Goal: Information Seeking & Learning: Understand process/instructions

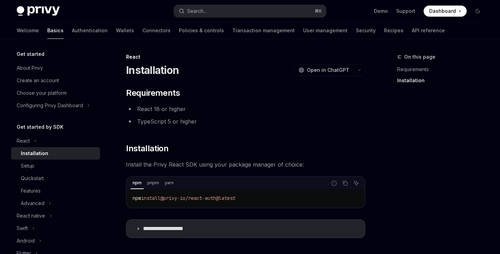
scroll to position [96, 0]
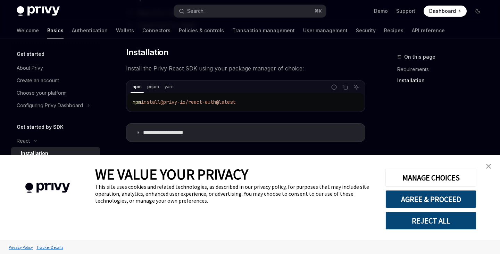
click at [484, 164] on link "close banner" at bounding box center [489, 166] width 14 height 14
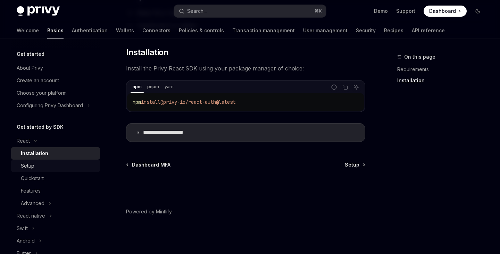
click at [43, 164] on div "Setup" at bounding box center [58, 166] width 75 height 8
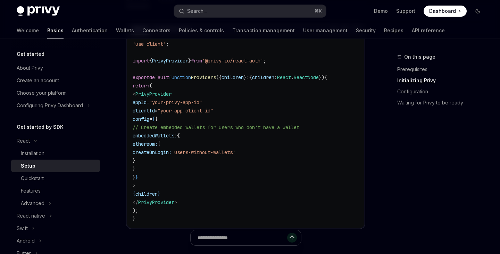
scroll to position [272, 0]
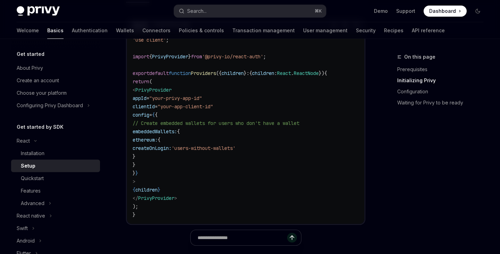
click at [155, 106] on span "clientId" at bounding box center [144, 106] width 22 height 6
click at [149, 116] on span "config" at bounding box center [141, 115] width 17 height 6
click at [197, 125] on span "// Create embedded wallets for users who don't have a wallet" at bounding box center [216, 123] width 167 height 6
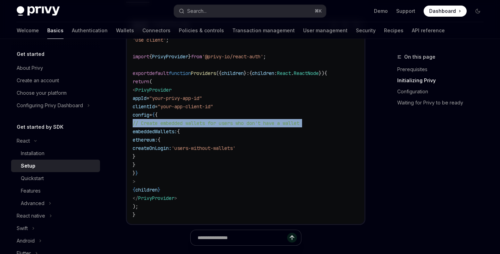
click at [197, 125] on span "// Create embedded wallets for users who don't have a wallet" at bounding box center [216, 123] width 167 height 6
click at [193, 127] on div at bounding box center [193, 127] width 0 height 0
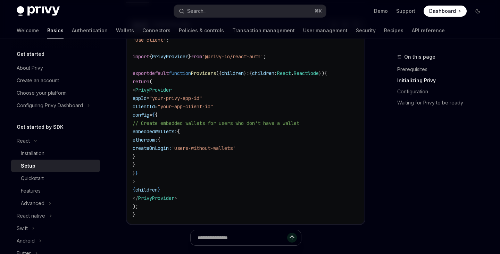
click at [198, 117] on code "'use client' ; import { PrivyProvider } from '@privy-io/react-auth' ; export de…" at bounding box center [246, 127] width 226 height 183
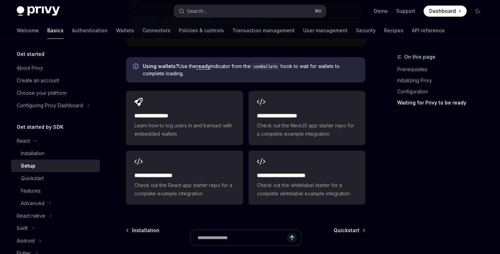
scroll to position [902, 0]
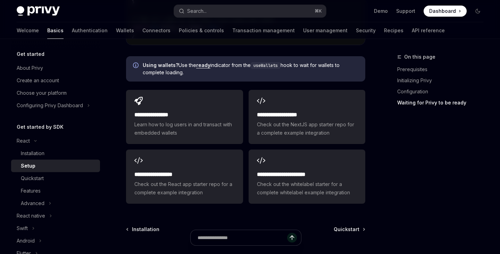
click at [198, 117] on h2 "**********" at bounding box center [184, 115] width 100 height 8
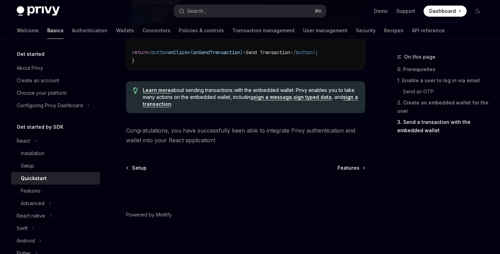
scroll to position [762, 0]
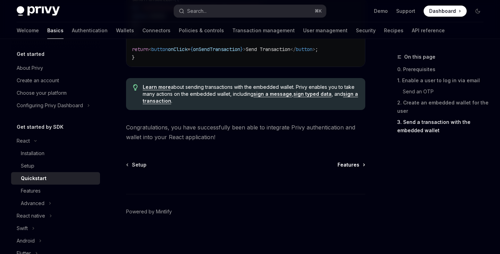
click at [353, 166] on span "Features" at bounding box center [348, 164] width 22 height 7
type textarea "*"
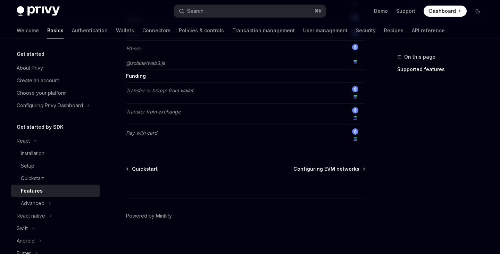
scroll to position [620, 0]
click at [257, 10] on button "Search... ⌘ K" at bounding box center [250, 11] width 152 height 12
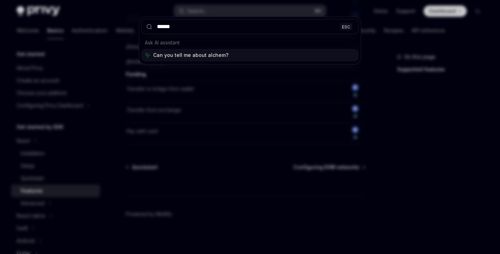
type input "*******"
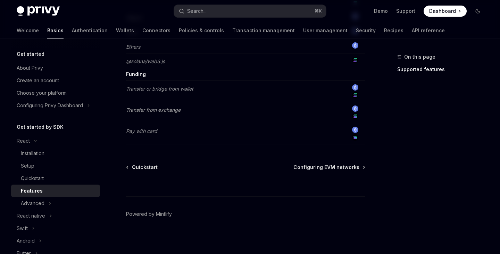
type textarea "*"
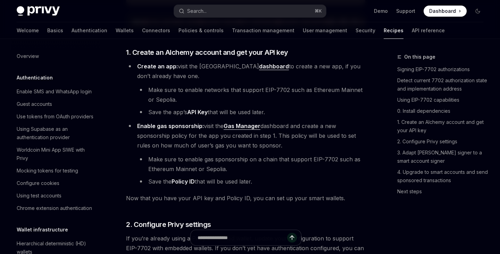
scroll to position [585, 0]
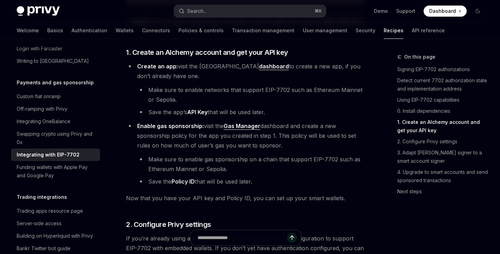
drag, startPoint x: 183, startPoint y: 73, endPoint x: 189, endPoint y: 78, distance: 7.9
click at [189, 78] on li "Create an app: visit the Alchemy dashboard to create a new app, if you don’t al…" at bounding box center [245, 89] width 239 height 56
click at [209, 94] on li "Make sure to enable networks that support EIP-7702 such as Ethereum Mainnet or …" at bounding box center [251, 94] width 228 height 19
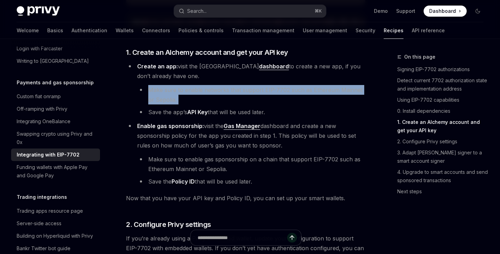
click at [209, 94] on li "Make sure to enable networks that support EIP-7702 such as Ethereum Mainnet or …" at bounding box center [251, 94] width 228 height 19
click at [204, 82] on div at bounding box center [204, 82] width 0 height 0
click at [207, 87] on li "Create an app: visit the Alchemy dashboard to create a new app, if you don’t al…" at bounding box center [245, 89] width 239 height 56
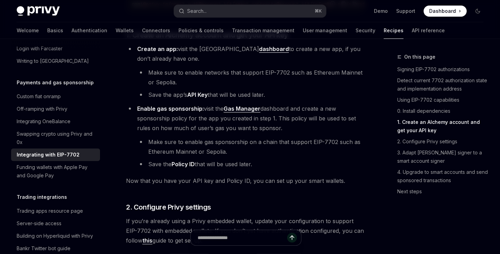
scroll to position [680, 0]
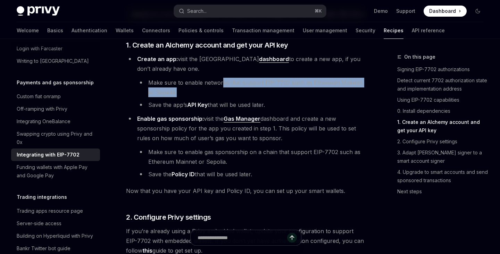
drag, startPoint x: 221, startPoint y: 88, endPoint x: 227, endPoint y: 95, distance: 9.4
click at [227, 96] on li "Make sure to enable networks that support EIP-7702 such as Ethereum Mainnet or …" at bounding box center [251, 87] width 228 height 19
drag, startPoint x: 268, startPoint y: 65, endPoint x: 269, endPoint y: 69, distance: 4.6
click at [269, 69] on li "Create an app: visit the Alchemy dashboard to create a new app, if you don’t al…" at bounding box center [245, 82] width 239 height 56
drag, startPoint x: 199, startPoint y: 89, endPoint x: 202, endPoint y: 93, distance: 5.5
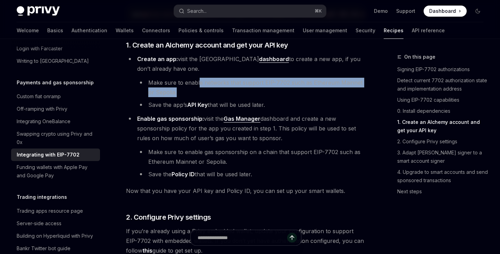
click at [202, 93] on li "Make sure to enable networks that support EIP-7702 such as Ethereum Mainnet or …" at bounding box center [251, 87] width 228 height 19
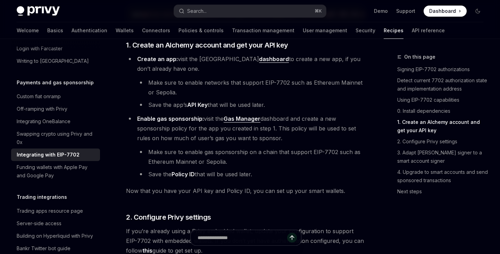
click at [178, 110] on li "Save the app’s API Key that will be used later." at bounding box center [251, 105] width 228 height 10
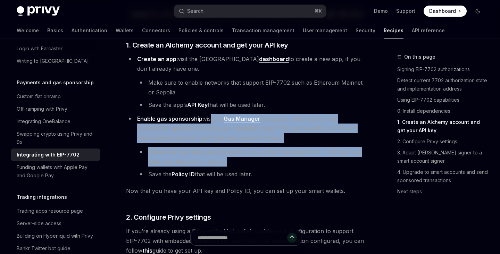
drag, startPoint x: 209, startPoint y: 123, endPoint x: 235, endPoint y: 168, distance: 51.2
click at [235, 168] on li "Enable gas sponsorship: visit the Gas Manager dashboard and create a new sponso…" at bounding box center [245, 146] width 239 height 65
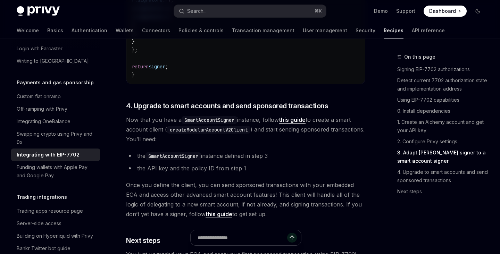
scroll to position [1512, 0]
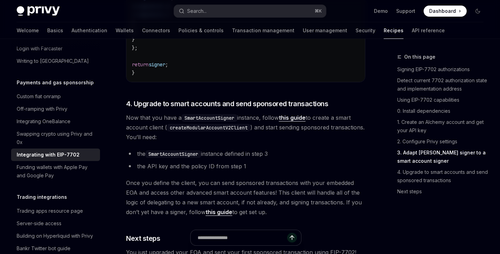
click at [244, 142] on span "Now that you have a SmartAccountSigner instance, follow this guide to create a …" at bounding box center [245, 127] width 239 height 29
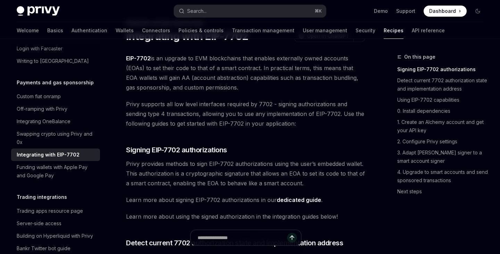
scroll to position [0, 0]
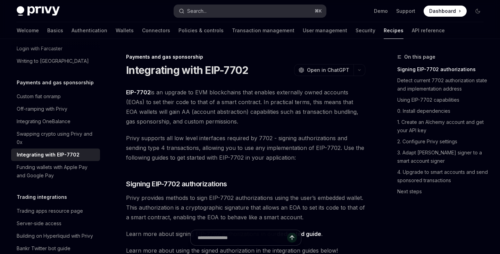
click at [216, 11] on button "Search... ⌘ K" at bounding box center [250, 11] width 152 height 12
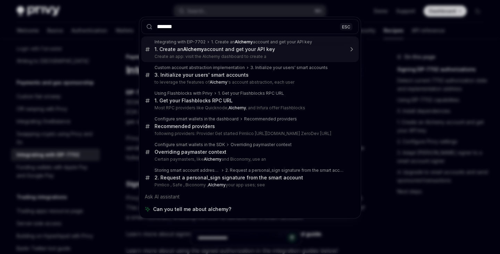
type input "*******"
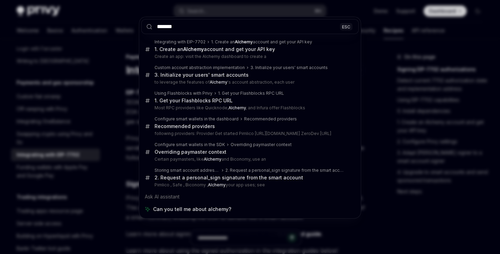
click at [432, 63] on div "******* ESC Integrating with EIP-7702 1. Create an Alchemy account and get your…" at bounding box center [250, 127] width 500 height 254
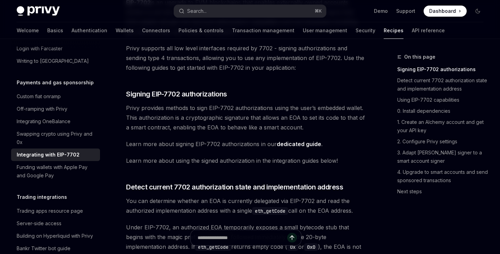
scroll to position [90, 0]
click at [231, 143] on span "Learn more about signing EIP-7702 authorizations in our dedicated guide ." at bounding box center [245, 144] width 239 height 10
click at [206, 95] on span "Signing EIP-7702 authorizations" at bounding box center [176, 94] width 101 height 10
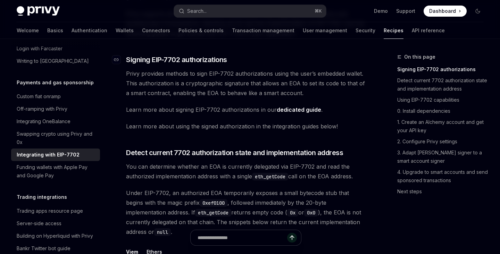
scroll to position [126, 0]
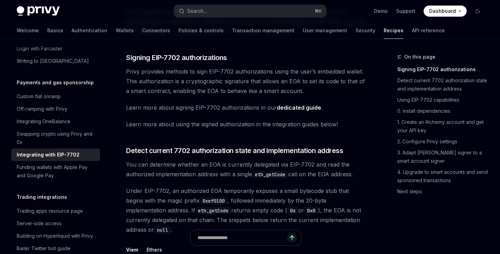
click at [237, 71] on span "Privy provides methods to sign EIP-7702 authorizations using the user’s embedde…" at bounding box center [245, 81] width 239 height 29
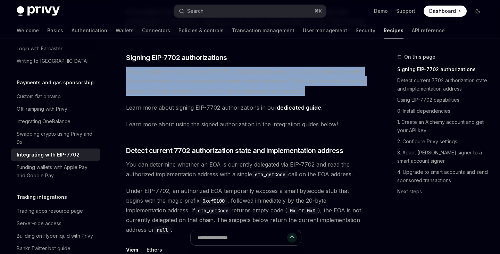
click at [237, 71] on span "Privy provides methods to sign EIP-7702 authorizations using the user’s embedde…" at bounding box center [245, 81] width 239 height 29
click at [233, 58] on div at bounding box center [233, 58] width 0 height 0
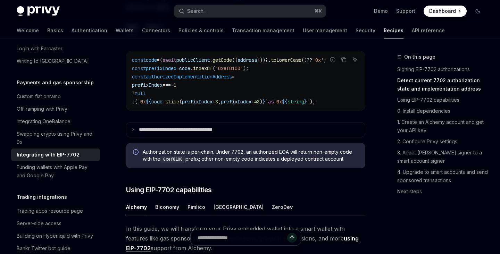
scroll to position [353, 0]
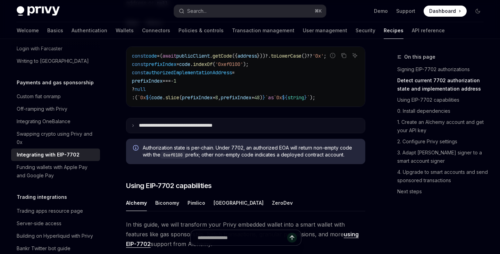
click at [356, 128] on summary "**********" at bounding box center [245, 125] width 238 height 15
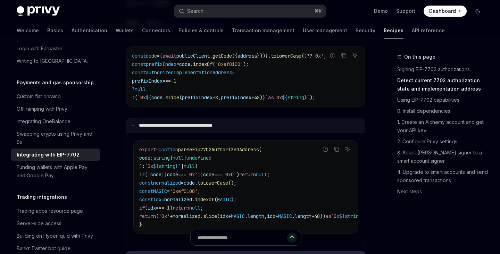
click at [356, 128] on summary "**********" at bounding box center [245, 125] width 238 height 15
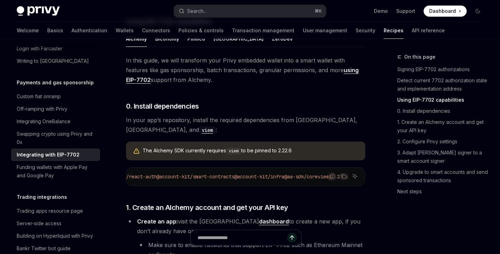
scroll to position [526, 0]
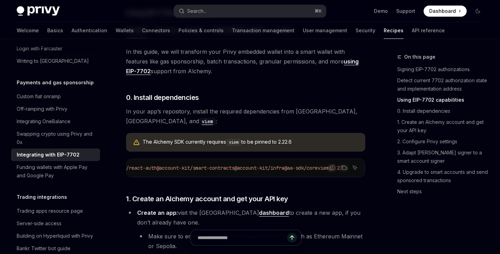
click at [249, 113] on span "In your app’s repository, install the required dependencies from [GEOGRAPHIC_DA…" at bounding box center [245, 116] width 239 height 19
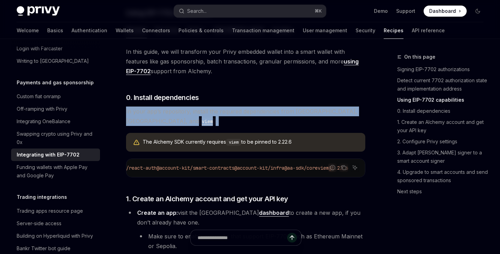
click at [249, 113] on span "In your app’s repository, install the required dependencies from [GEOGRAPHIC_DA…" at bounding box center [245, 116] width 239 height 19
click at [244, 101] on div at bounding box center [244, 101] width 0 height 0
click at [249, 112] on span "In your app’s repository, install the required dependencies from [GEOGRAPHIC_DA…" at bounding box center [245, 116] width 239 height 19
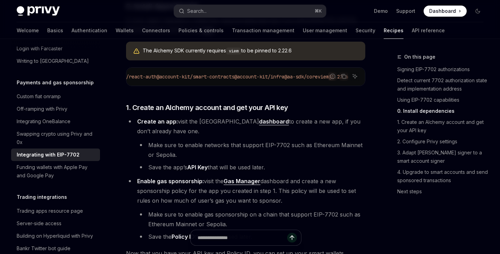
scroll to position [622, 0]
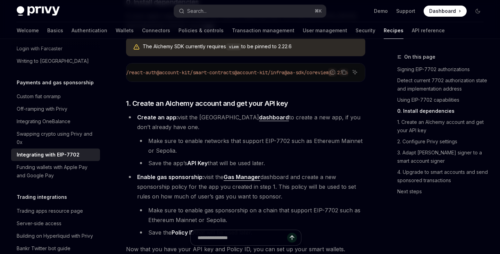
click at [242, 146] on li "Make sure to enable networks that support EIP-7702 such as Ethereum Mainnet or …" at bounding box center [251, 145] width 228 height 19
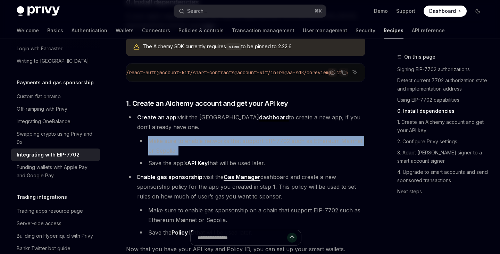
click at [242, 146] on li "Make sure to enable networks that support EIP-7702 such as Ethereum Mainnet or …" at bounding box center [251, 145] width 228 height 19
click at [237, 133] on div at bounding box center [237, 133] width 0 height 0
click at [251, 144] on li "Make sure to enable networks that support EIP-7702 such as Ethereum Mainnet or …" at bounding box center [251, 145] width 228 height 19
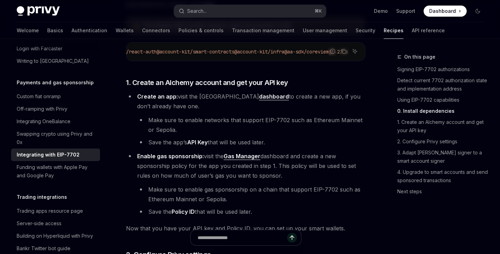
scroll to position [643, 0]
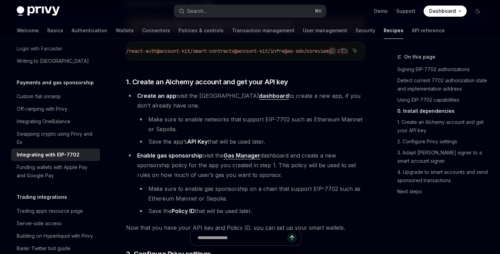
click at [247, 147] on li "Save the app’s API Key that will be used later." at bounding box center [251, 142] width 228 height 10
click at [208, 159] on span "Enable gas sponsorship: visit the Gas Manager dashboard and create a new sponso…" at bounding box center [246, 165] width 219 height 26
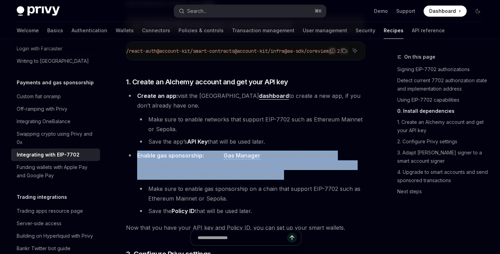
click at [208, 159] on span "Enable gas sponsorship: visit the Gas Manager dashboard and create a new sponso…" at bounding box center [246, 165] width 219 height 26
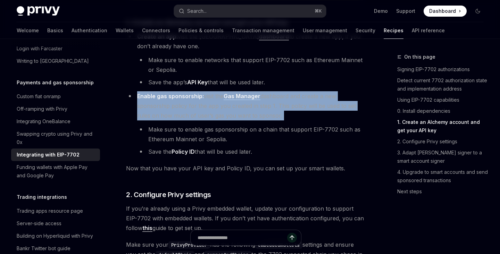
scroll to position [704, 0]
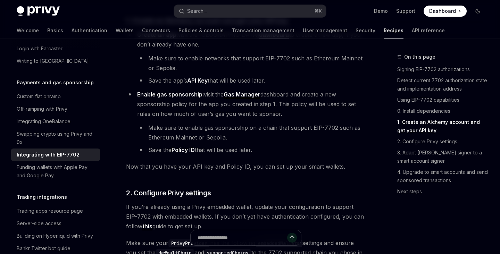
click at [208, 171] on span "Now that you have your API key and Policy ID, you can set up your smart wallets." at bounding box center [245, 167] width 239 height 10
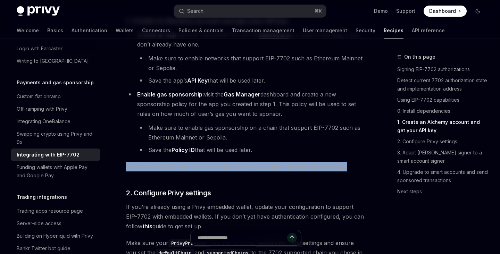
click at [208, 171] on span "Now that you have your API key and Policy ID, you can set up your smart wallets." at bounding box center [245, 167] width 239 height 10
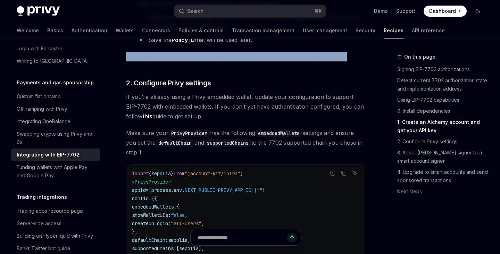
scroll to position [824, 0]
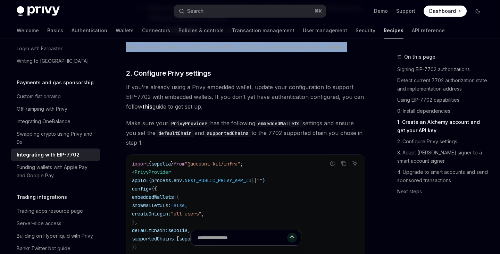
drag, startPoint x: 204, startPoint y: 104, endPoint x: 209, endPoint y: 113, distance: 10.1
click at [209, 111] on span "If you’re already using a Privy embedded wallet, update your configuration to s…" at bounding box center [245, 96] width 239 height 29
click at [204, 116] on div at bounding box center [204, 116] width 0 height 0
click at [215, 100] on span "If you’re already using a Privy embedded wallet, update your configuration to s…" at bounding box center [245, 96] width 239 height 29
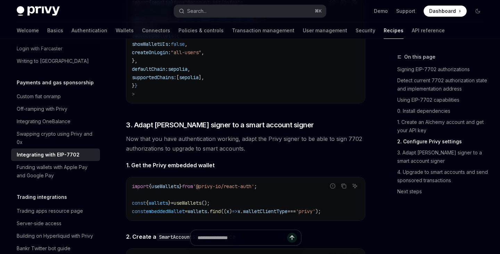
scroll to position [987, 0]
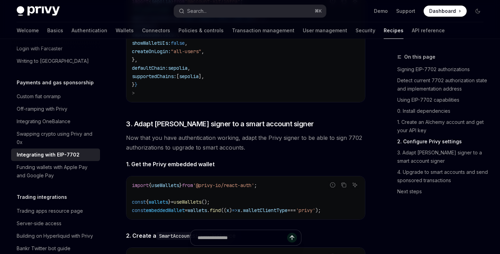
click at [267, 141] on span "Now that you have authentication working, adapt the Privy signer to be able to …" at bounding box center [245, 142] width 239 height 19
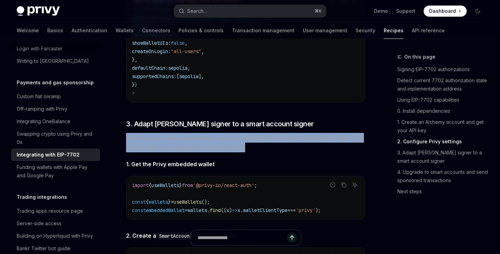
click at [267, 141] on span "Now that you have authentication working, adapt the Privy signer to be able to …" at bounding box center [245, 142] width 239 height 19
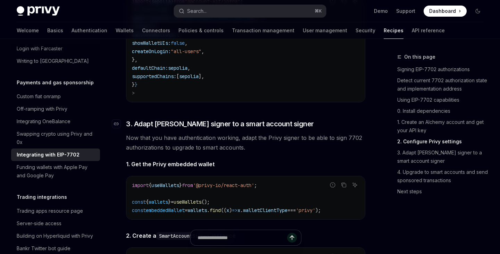
click at [267, 129] on span "3. Adapt [PERSON_NAME] signer to a smart account signer" at bounding box center [220, 124] width 188 height 10
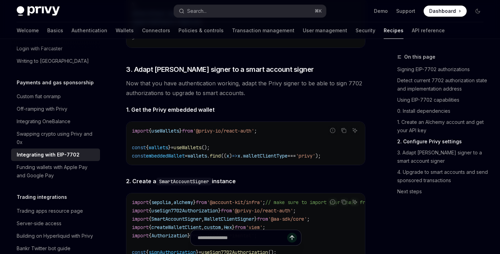
scroll to position [1040, 0]
click at [234, 92] on span "Now that you have authentication working, adapt the Privy signer to be able to …" at bounding box center [245, 88] width 239 height 19
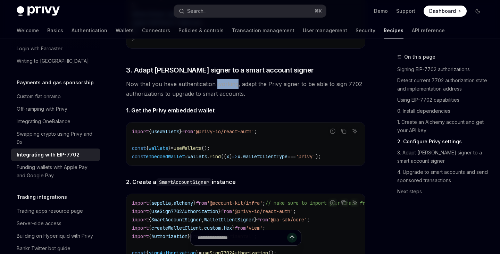
click at [234, 92] on span "Now that you have authentication working, adapt the Privy signer to be able to …" at bounding box center [245, 88] width 239 height 19
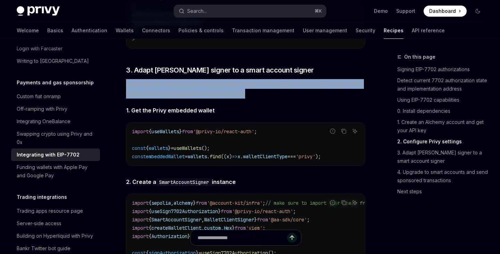
click at [234, 92] on span "Now that you have authentication working, adapt the Privy signer to be able to …" at bounding box center [245, 88] width 239 height 19
click at [229, 76] on div at bounding box center [229, 76] width 0 height 0
click at [236, 81] on div "In this guide, we will transform your Privy embedded wallet into a smart wallet…" at bounding box center [245, 144] width 239 height 1223
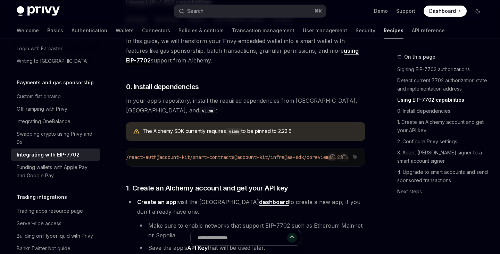
scroll to position [539, 0]
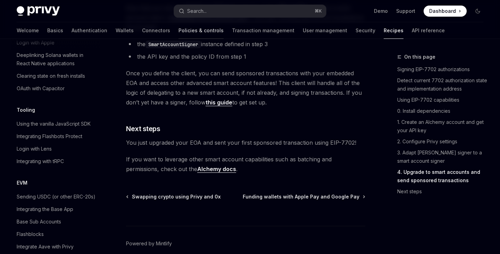
scroll to position [853, 0]
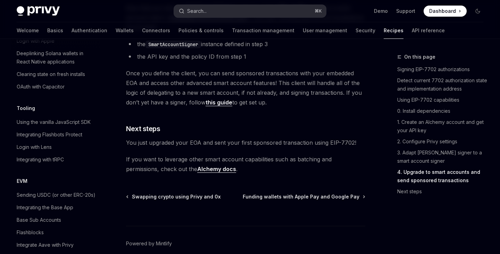
click at [199, 9] on div "Search..." at bounding box center [196, 11] width 19 height 8
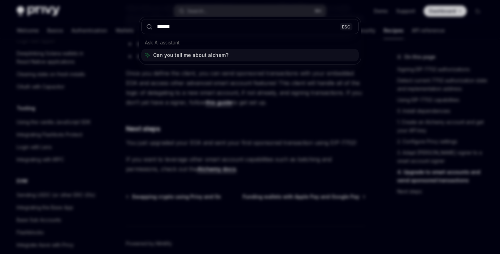
type input "*******"
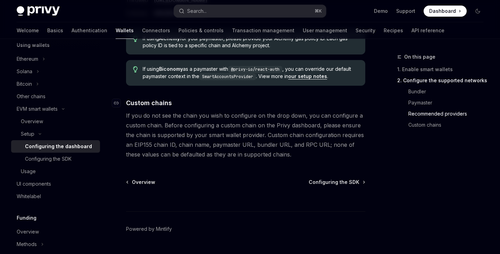
scroll to position [970, 0]
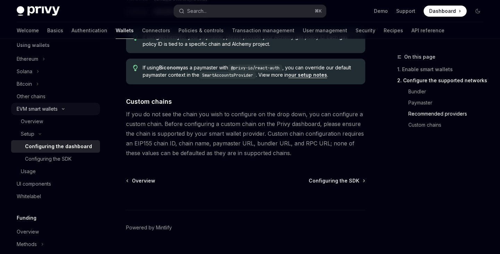
click at [42, 108] on div "EVM smart wallets" at bounding box center [37, 109] width 41 height 8
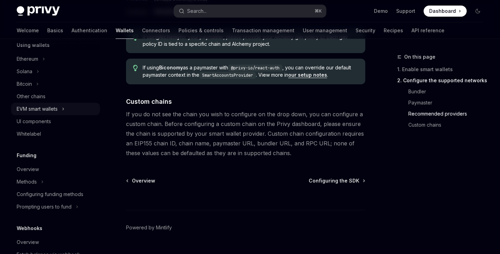
click at [42, 108] on div "EVM smart wallets" at bounding box center [37, 109] width 41 height 8
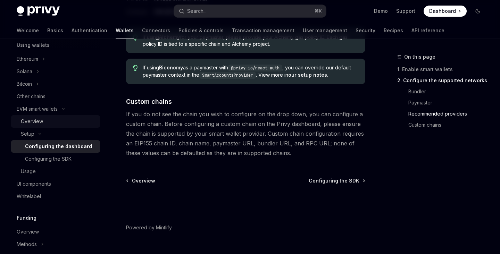
click at [42, 120] on div "Overview" at bounding box center [58, 121] width 75 height 8
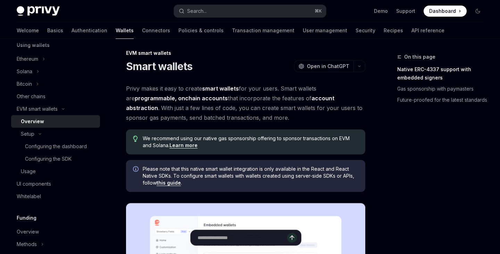
scroll to position [5, 0]
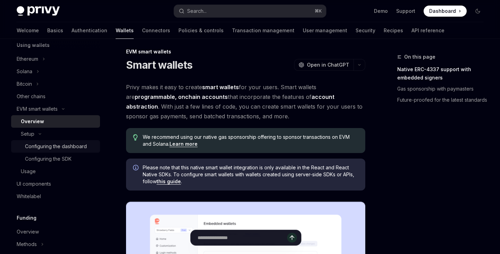
click at [71, 143] on div "Configuring the dashboard" at bounding box center [56, 146] width 62 height 8
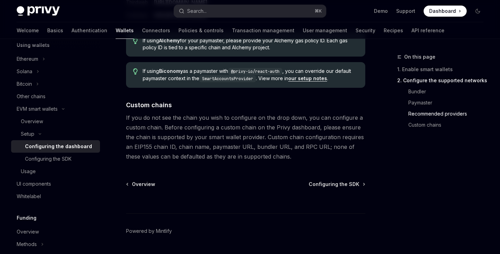
scroll to position [967, 0]
click at [60, 156] on div "Configuring the SDK" at bounding box center [48, 159] width 47 height 8
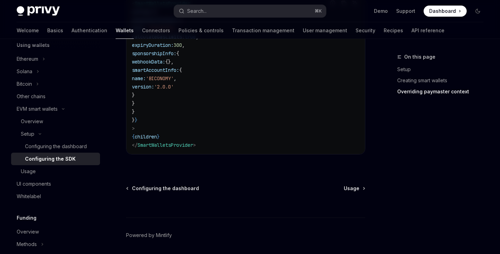
scroll to position [667, 0]
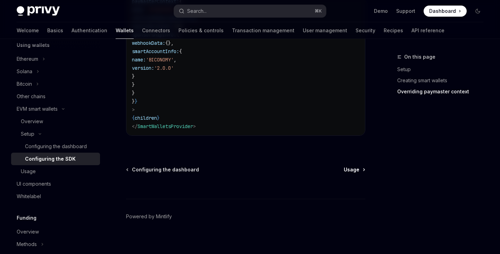
click at [359, 171] on span "Usage" at bounding box center [352, 169] width 16 height 7
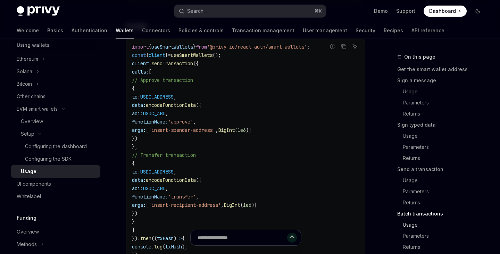
scroll to position [1532, 0]
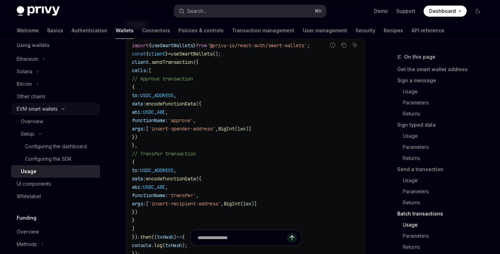
click at [57, 109] on div "EVM smart wallets" at bounding box center [37, 109] width 41 height 8
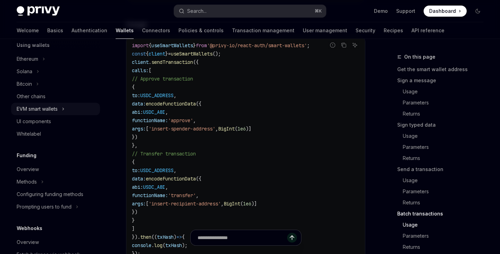
click at [57, 109] on div "EVM smart wallets" at bounding box center [37, 109] width 41 height 8
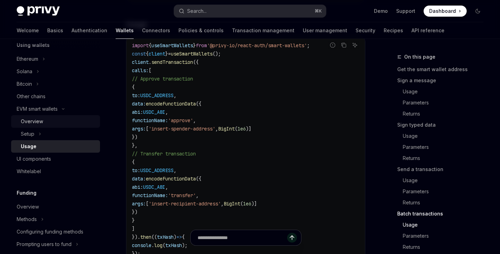
click at [47, 119] on div "Overview" at bounding box center [58, 121] width 75 height 8
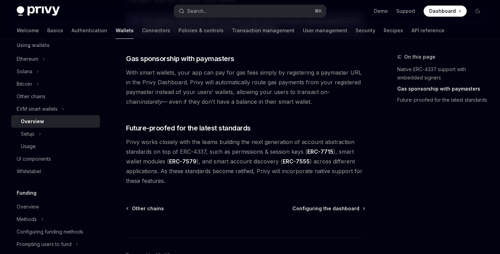
scroll to position [587, 0]
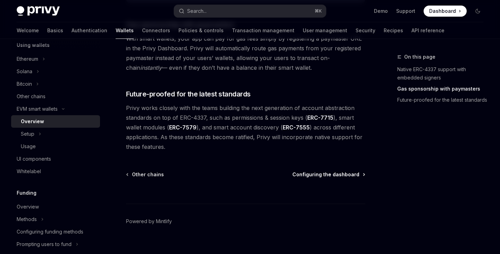
click at [335, 171] on span "Configuring the dashboard" at bounding box center [325, 174] width 67 height 7
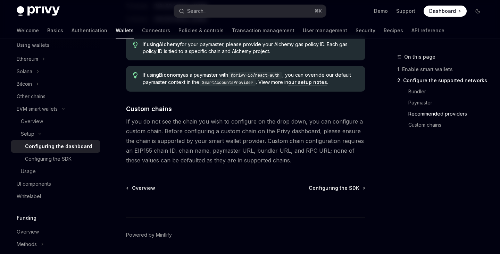
scroll to position [986, 0]
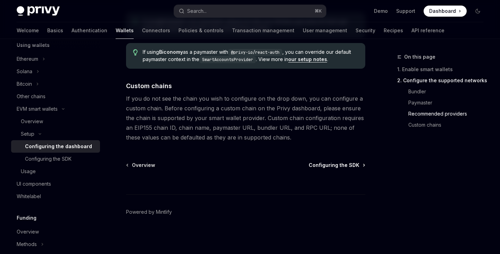
click at [330, 162] on span "Configuring the SDK" at bounding box center [334, 165] width 51 height 7
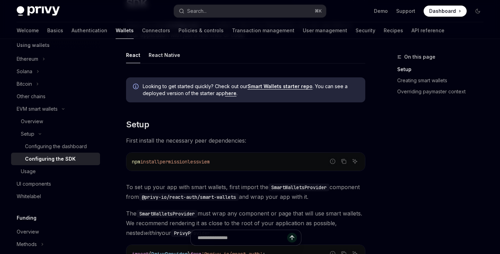
scroll to position [82, 0]
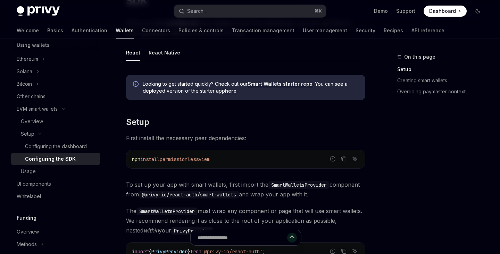
click at [185, 160] on span "permissionless" at bounding box center [179, 159] width 39 height 6
click at [188, 137] on span "First install the necessary peer dependencies:" at bounding box center [245, 138] width 239 height 10
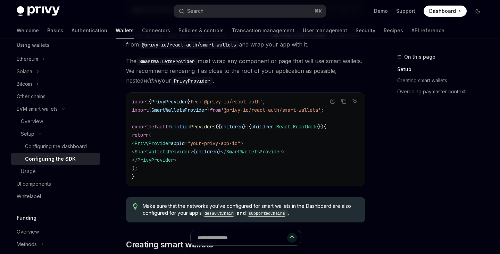
scroll to position [234, 0]
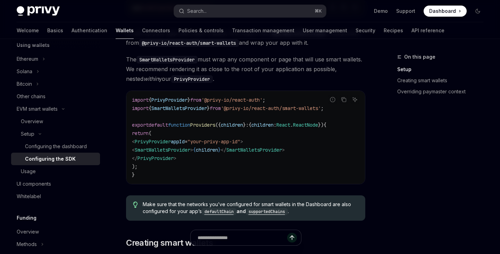
click at [190, 149] on span "SmartWalletsProvider" at bounding box center [163, 150] width 56 height 6
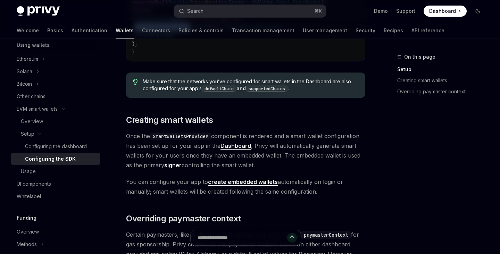
scroll to position [359, 0]
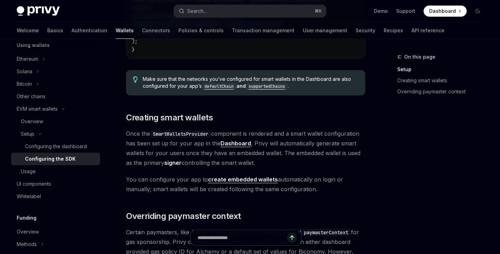
click at [177, 138] on code "SmartWalletsProvider" at bounding box center [180, 134] width 61 height 8
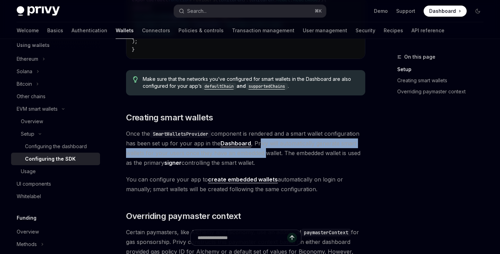
drag, startPoint x: 258, startPoint y: 145, endPoint x: 264, endPoint y: 152, distance: 10.1
click at [264, 152] on span "Once the SmartWalletsProvider component is rendered and a smart wallet configur…" at bounding box center [245, 148] width 239 height 39
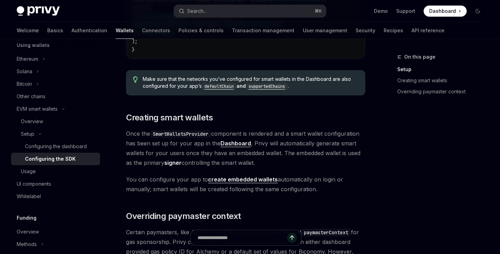
click at [264, 152] on span "Once the SmartWalletsProvider component is rendered and a smart wallet configur…" at bounding box center [245, 148] width 239 height 39
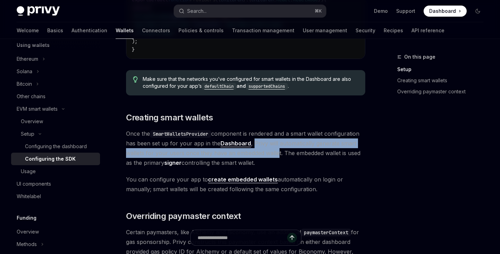
drag, startPoint x: 251, startPoint y: 145, endPoint x: 276, endPoint y: 153, distance: 26.3
click at [276, 153] on span "Once the SmartWalletsProvider component is rendered and a smart wallet configur…" at bounding box center [245, 148] width 239 height 39
click at [272, 159] on div at bounding box center [272, 159] width 0 height 0
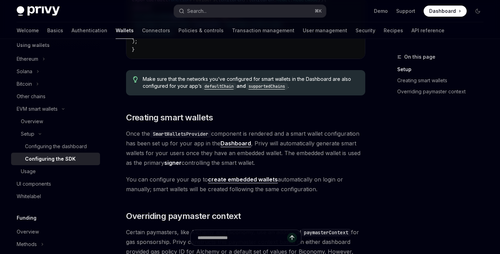
click at [282, 155] on span "Once the SmartWalletsProvider component is rendered and a smart wallet configur…" at bounding box center [245, 148] width 239 height 39
drag, startPoint x: 282, startPoint y: 155, endPoint x: 287, endPoint y: 162, distance: 9.2
click at [287, 162] on span "Once the SmartWalletsProvider component is rendered and a smart wallet configur…" at bounding box center [245, 148] width 239 height 39
click at [283, 169] on div at bounding box center [283, 169] width 0 height 0
click at [193, 155] on span "Once the SmartWalletsProvider component is rendered and a smart wallet configur…" at bounding box center [245, 148] width 239 height 39
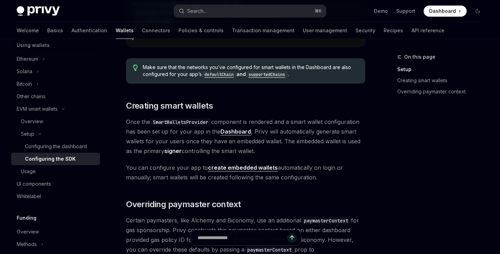
scroll to position [372, 0]
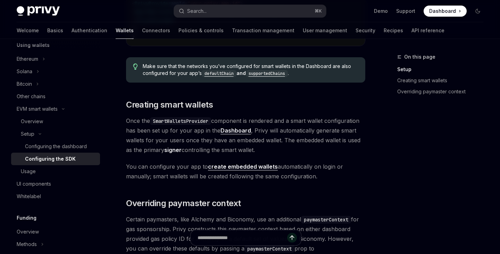
click at [180, 169] on span "You can configure your app to create embedded wallets automatically on login or…" at bounding box center [245, 171] width 239 height 19
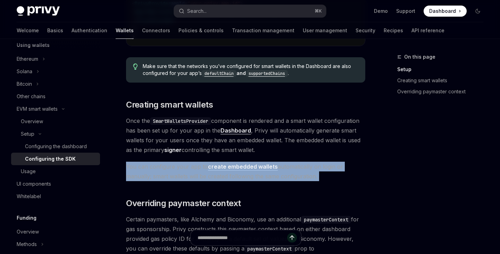
click at [180, 169] on span "You can configure your app to create embedded wallets automatically on login or…" at bounding box center [245, 171] width 239 height 19
click at [175, 156] on div at bounding box center [175, 156] width 0 height 0
click at [181, 168] on span "You can configure your app to create embedded wallets automatically on login or…" at bounding box center [245, 171] width 239 height 19
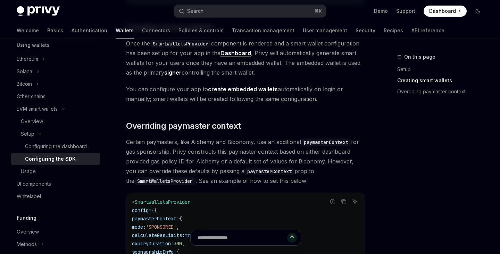
scroll to position [451, 0]
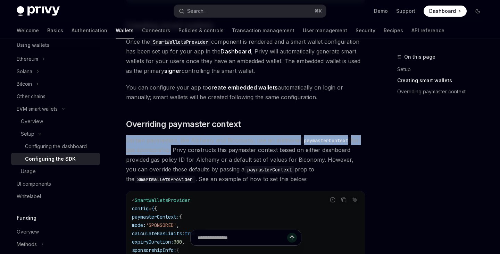
drag, startPoint x: 125, startPoint y: 142, endPoint x: 169, endPoint y: 150, distance: 44.6
click at [169, 150] on div "Setup Configure smart wallets in the SDK OpenAI Open in ChatGPT OpenAI Open in …" at bounding box center [180, 38] width 372 height 873
click at [165, 156] on div at bounding box center [165, 156] width 0 height 0
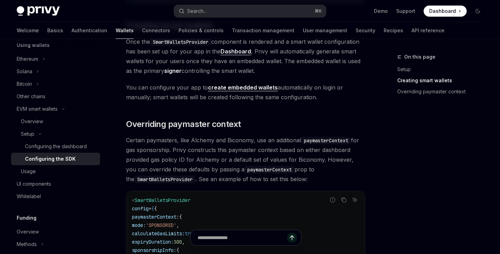
click at [174, 153] on span "Certain paymasters, like Alchemy and Biconomy, use an additional paymasterConte…" at bounding box center [245, 159] width 239 height 49
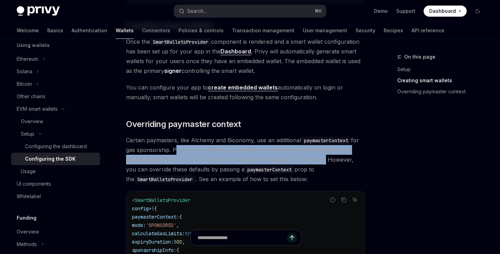
drag, startPoint x: 172, startPoint y: 153, endPoint x: 320, endPoint y: 165, distance: 148.4
click at [320, 165] on span "Certain paymasters, like Alchemy and Biconomy, use an additional paymasterConte…" at bounding box center [245, 159] width 239 height 49
click at [316, 166] on div at bounding box center [316, 166] width 0 height 0
drag, startPoint x: 324, startPoint y: 164, endPoint x: 329, endPoint y: 170, distance: 7.6
click at [329, 170] on span "Certain paymasters, like Alchemy and Biconomy, use an additional paymasterConte…" at bounding box center [245, 159] width 239 height 49
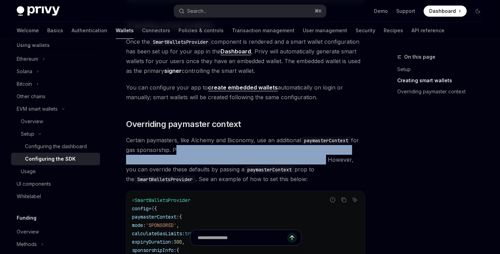
click at [325, 176] on div at bounding box center [325, 176] width 0 height 0
click at [326, 174] on span "Certain paymasters, like Alchemy and Biconomy, use an additional paymasterConte…" at bounding box center [245, 159] width 239 height 49
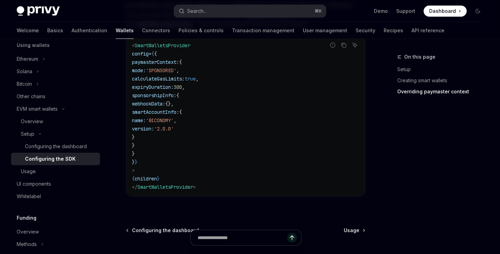
scroll to position [604, 0]
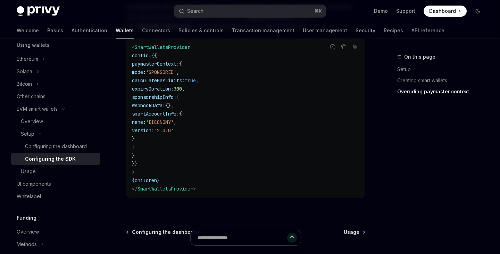
click at [179, 116] on span "smartAccountInfo:" at bounding box center [155, 114] width 47 height 6
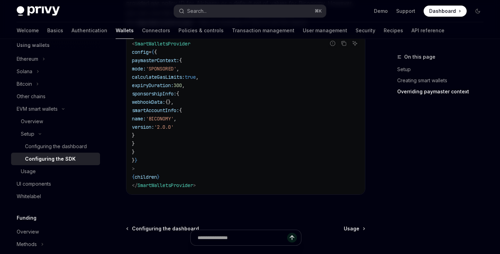
click at [353, 231] on div at bounding box center [245, 241] width 239 height 26
click at [223, 82] on code "< SmartWalletsProvider config = { { paymasterContext: { mode: 'SPONSORED' , cal…" at bounding box center [245, 115] width 227 height 150
click at [349, 229] on div at bounding box center [245, 241] width 239 height 26
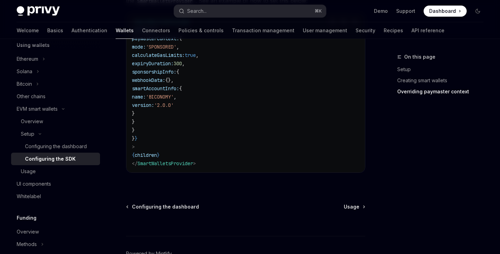
scroll to position [634, 0]
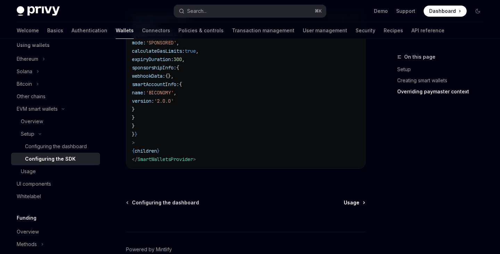
click at [351, 206] on span "Usage" at bounding box center [352, 202] width 16 height 7
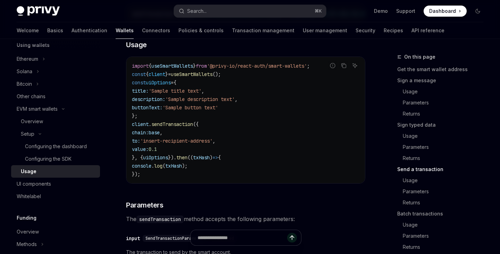
scroll to position [1094, 0]
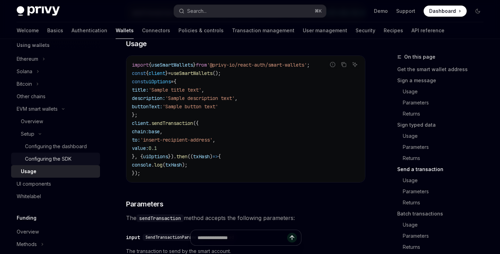
click at [62, 159] on div "Configuring the SDK" at bounding box center [48, 159] width 47 height 8
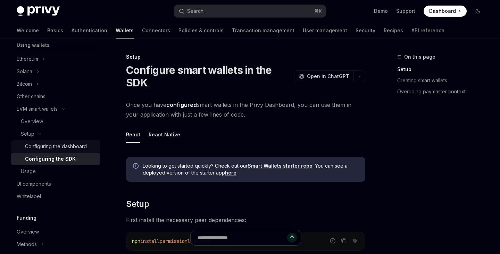
click at [66, 148] on div "Configuring the dashboard" at bounding box center [56, 146] width 62 height 8
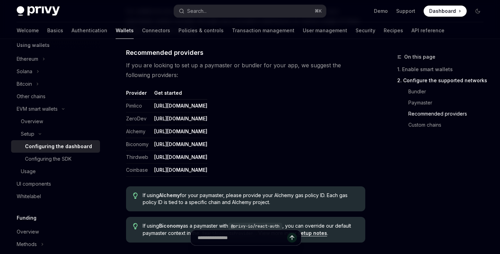
scroll to position [809, 0]
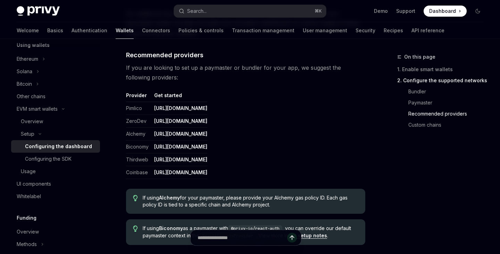
click at [223, 68] on span "If you are looking to set up a paymaster or bundler for your app, we suggest th…" at bounding box center [245, 72] width 239 height 19
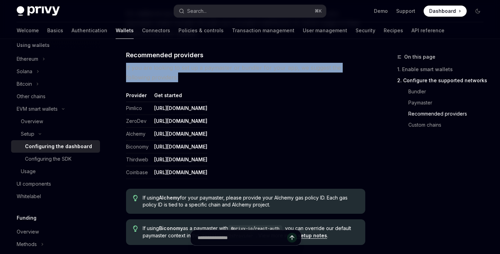
click at [223, 68] on span "If you are looking to set up a paymaster or bundler for your app, we suggest th…" at bounding box center [245, 72] width 239 height 19
click at [218, 55] on div at bounding box center [218, 55] width 0 height 0
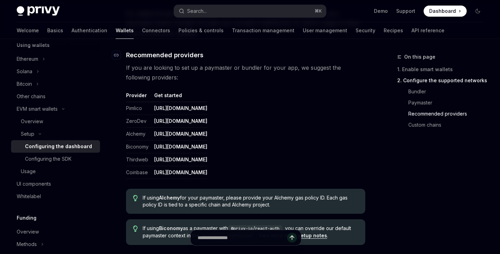
click at [225, 59] on h4 "​ Recommended providers" at bounding box center [245, 54] width 239 height 9
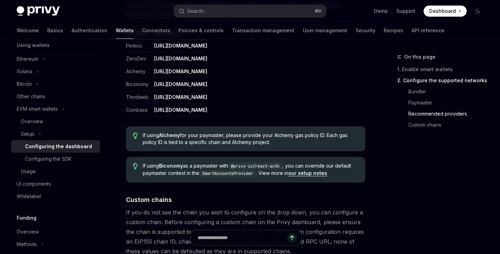
scroll to position [874, 0]
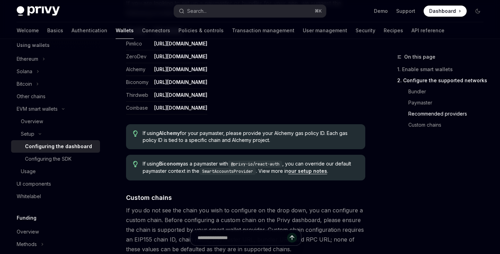
click at [202, 135] on span "If using Alchemy for your paymaster, please provide your Alchemy gas policy ID.…" at bounding box center [251, 137] width 216 height 14
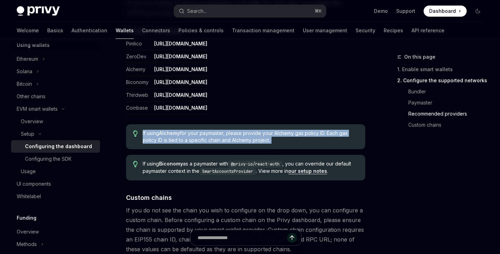
click at [202, 135] on span "If using Alchemy for your paymaster, please provide your Alchemy gas policy ID.…" at bounding box center [251, 137] width 216 height 14
click at [198, 121] on div at bounding box center [198, 121] width 0 height 0
click at [208, 133] on span "If using Alchemy for your paymaster, please provide your Alchemy gas policy ID.…" at bounding box center [251, 137] width 216 height 14
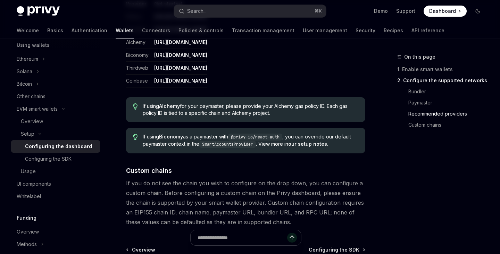
scroll to position [915, 0]
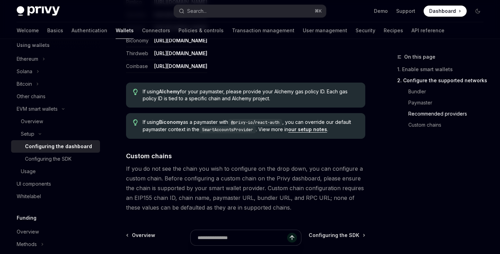
click at [208, 122] on span "If using Biconomy as a paymaster with @privy-io/react-auth , you can override o…" at bounding box center [251, 126] width 216 height 15
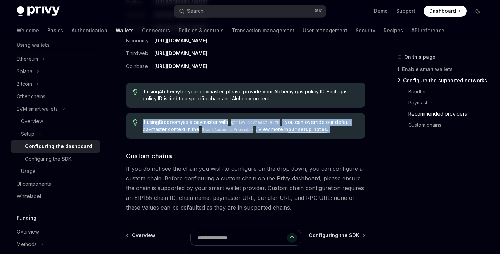
click at [208, 122] on span "If using Biconomy as a paymaster with @privy-io/react-auth , you can override o…" at bounding box center [251, 126] width 216 height 15
click at [203, 109] on div at bounding box center [203, 109] width 0 height 0
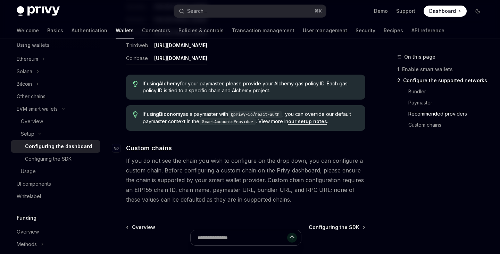
click at [149, 147] on span "Custom chains" at bounding box center [149, 147] width 46 height 9
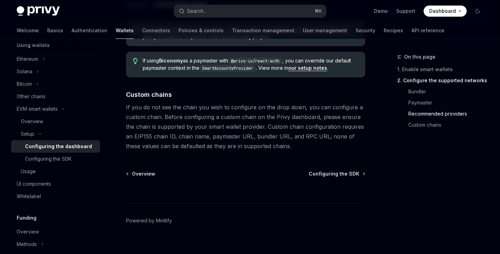
scroll to position [986, 0]
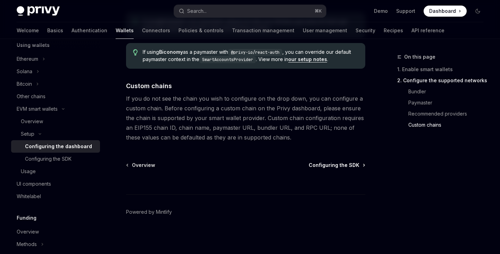
click at [331, 166] on span "Configuring the SDK" at bounding box center [334, 165] width 51 height 7
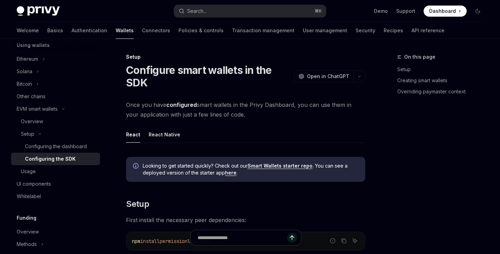
type textarea "*"
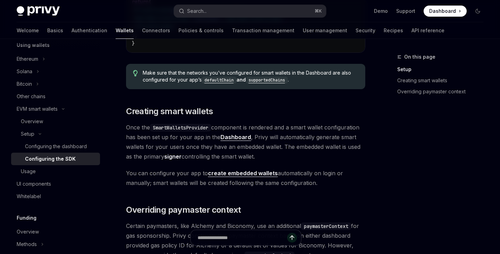
scroll to position [366, 0]
drag, startPoint x: 283, startPoint y: 149, endPoint x: 286, endPoint y: 158, distance: 9.2
click at [286, 158] on span "Once the SmartWalletsProvider component is rendered and a smart wallet configur…" at bounding box center [245, 141] width 239 height 39
click at [281, 162] on div at bounding box center [281, 162] width 0 height 0
click at [286, 167] on div "Looking to get started quickly? Check out our Smart Wallets starter repo . You …" at bounding box center [245, 116] width 239 height 662
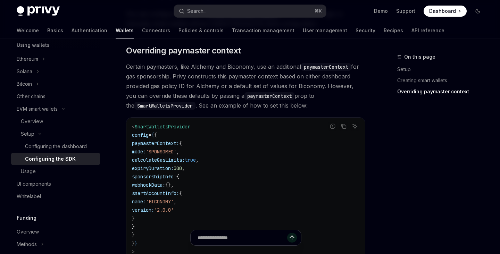
scroll to position [529, 0]
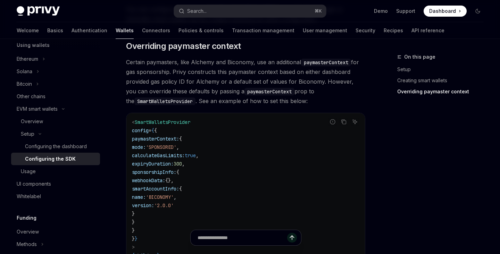
click at [251, 169] on code "< SmartWalletsProvider config = { { paymasterContext: { mode: 'SPONSORED' , cal…" at bounding box center [245, 193] width 227 height 150
drag, startPoint x: 144, startPoint y: 143, endPoint x: 141, endPoint y: 225, distance: 82.0
click at [141, 225] on code "< SmartWalletsProvider config = { { paymasterContext: { mode: 'SPONSORED' , cal…" at bounding box center [245, 193] width 227 height 150
click at [151, 232] on div at bounding box center [245, 241] width 239 height 26
drag, startPoint x: 148, startPoint y: 233, endPoint x: 147, endPoint y: 140, distance: 92.7
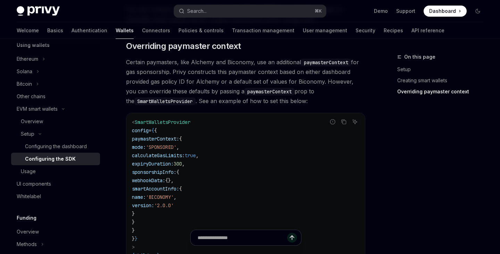
drag, startPoint x: 146, startPoint y: 233, endPoint x: 149, endPoint y: 150, distance: 82.7
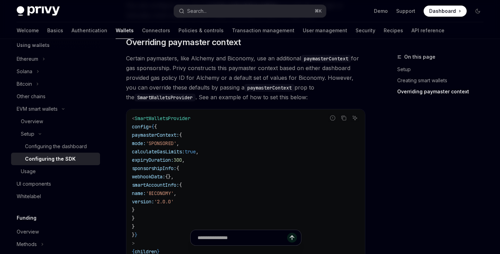
drag, startPoint x: 149, startPoint y: 145, endPoint x: 157, endPoint y: 220, distance: 75.0
click at [157, 220] on code "< SmartWalletsProvider config = { { paymasterContext: { mode: 'SPONSORED' , cal…" at bounding box center [245, 189] width 227 height 150
copy code "mode: 'SPONSORED' , calculateGasLimits: true , expiryDuration: 300 , sponsorshi…"
click at [132, 120] on span "<" at bounding box center [133, 118] width 3 height 6
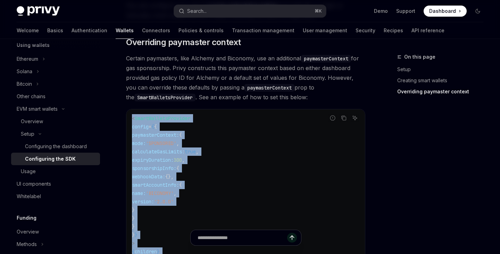
drag, startPoint x: 132, startPoint y: 120, endPoint x: 135, endPoint y: 235, distance: 115.3
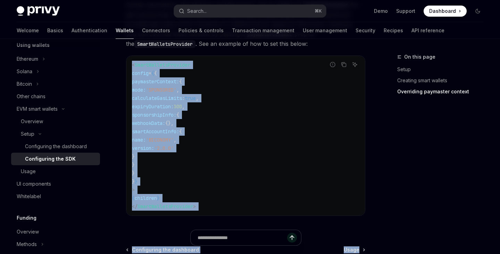
scroll to position [631, 0]
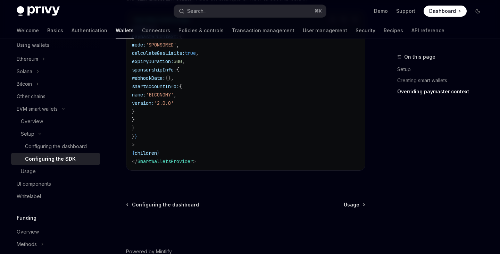
click at [210, 159] on code "< SmartWalletsProvider config = { { paymasterContext: { mode: 'SPONSORED' , cal…" at bounding box center [245, 91] width 227 height 150
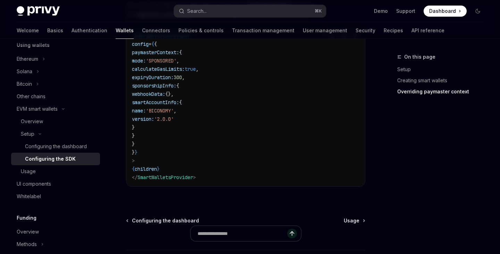
scroll to position [596, 0]
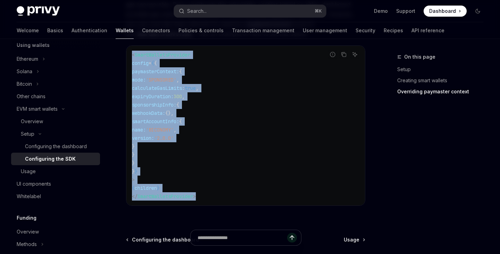
drag, startPoint x: 200, startPoint y: 201, endPoint x: 132, endPoint y: 57, distance: 158.7
click at [132, 57] on code "< SmartWalletsProvider config = { { paymasterContext: { mode: 'SPONSORED' , cal…" at bounding box center [245, 126] width 227 height 150
copy code "< SmartWalletsProvider config = { { paymasterContext: { mode: 'SPONSORED' , cal…"
